Goal: Task Accomplishment & Management: Use online tool/utility

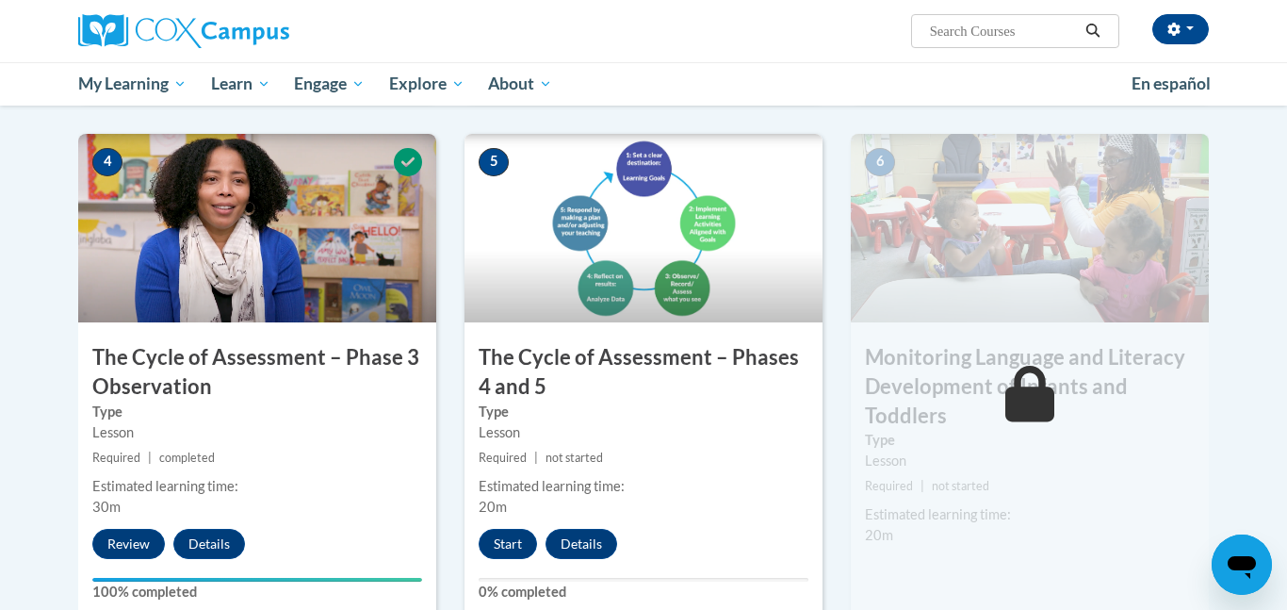
scroll to position [917, 0]
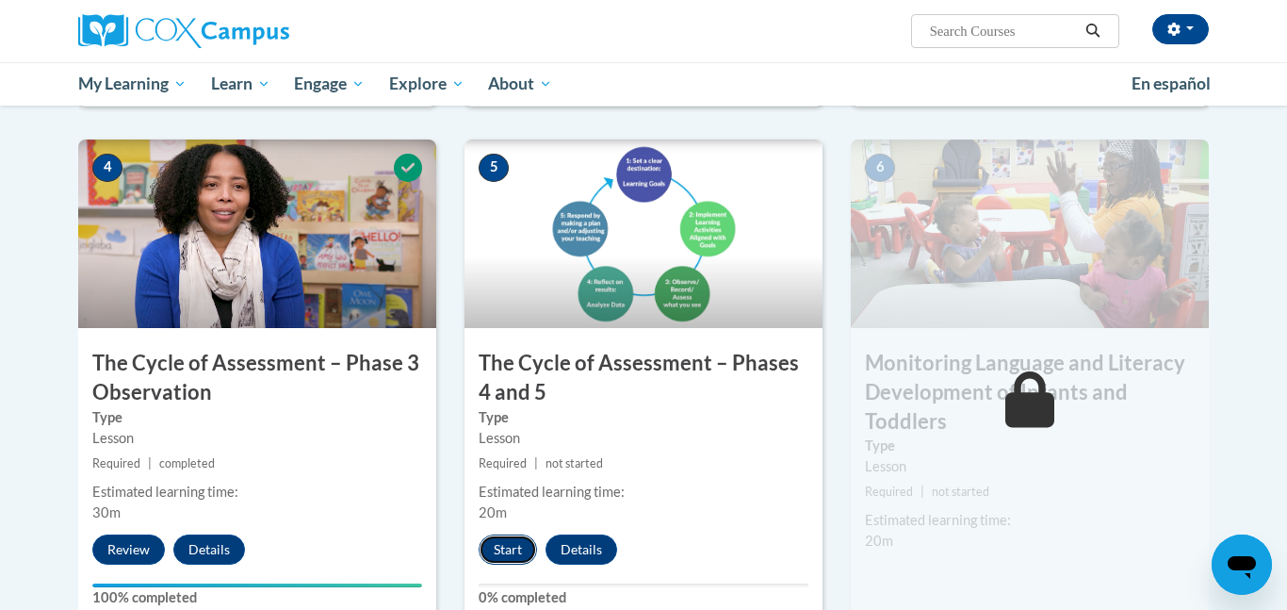
click at [502, 548] on button "Start" at bounding box center [508, 549] width 58 height 30
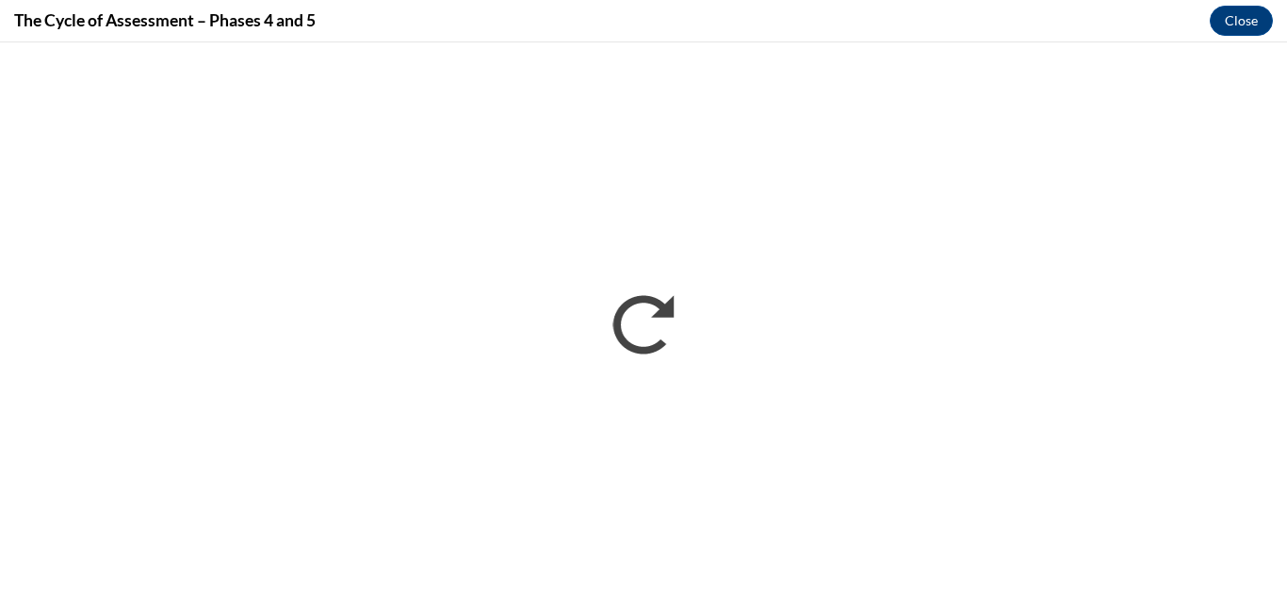
scroll to position [0, 0]
